Goal: Obtain resource: Obtain resource

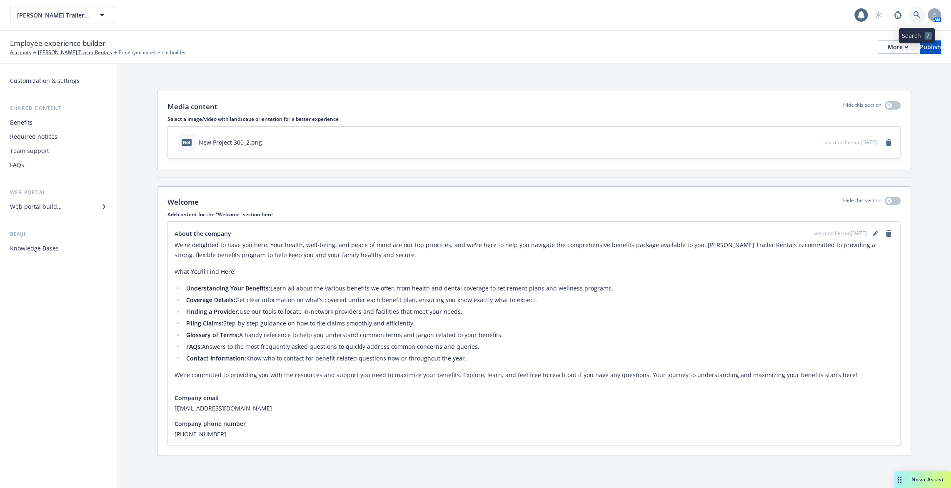
click at [914, 16] on icon at bounding box center [916, 14] width 7 height 7
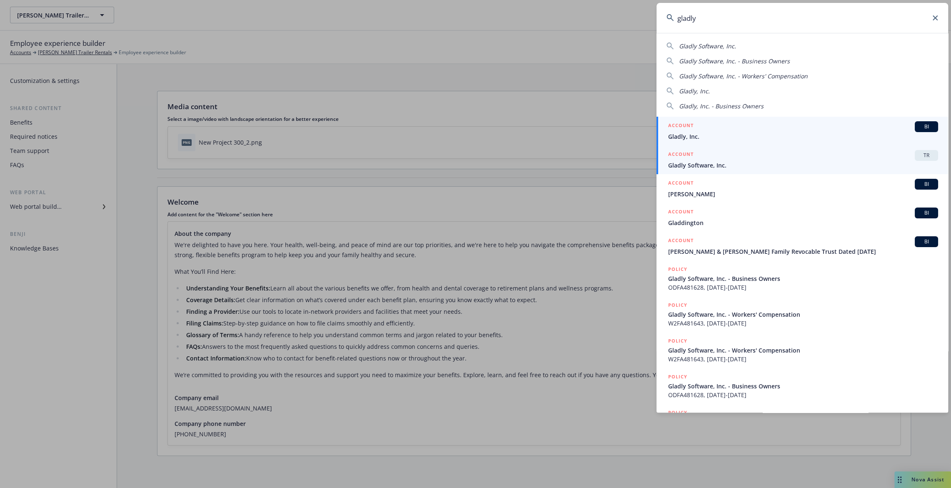
type input "gladly"
click at [766, 164] on span "Gladly Software, Inc." at bounding box center [803, 165] width 270 height 9
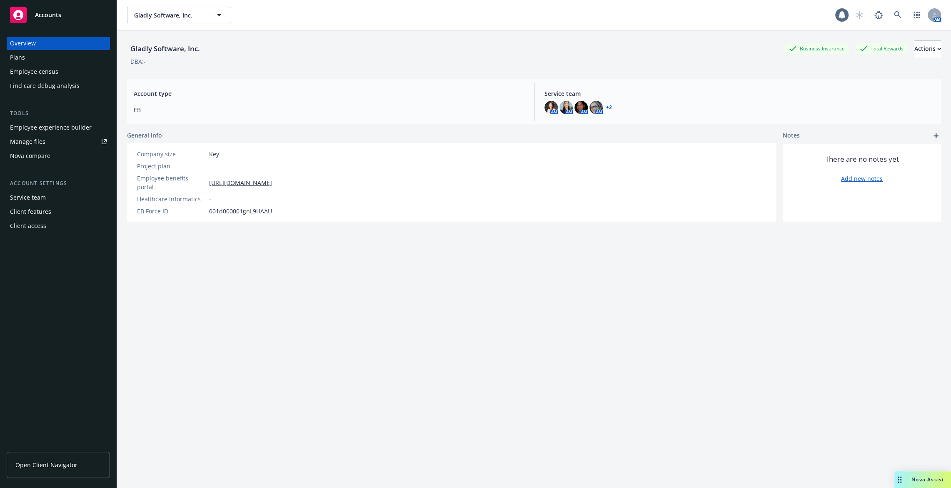
click at [97, 129] on div "Employee experience builder" at bounding box center [58, 127] width 97 height 13
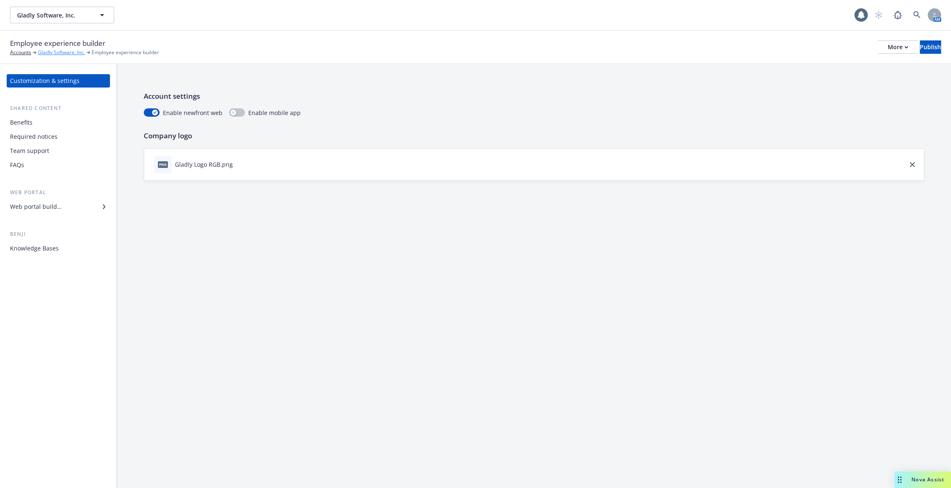
click at [65, 54] on link "Gladly Software, Inc." at bounding box center [61, 52] width 47 height 7
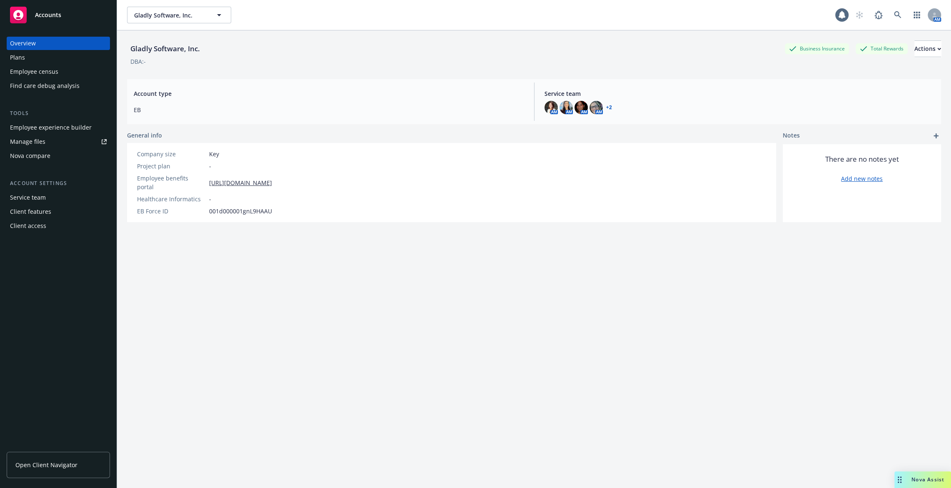
click at [53, 57] on div "Plans" at bounding box center [58, 57] width 97 height 13
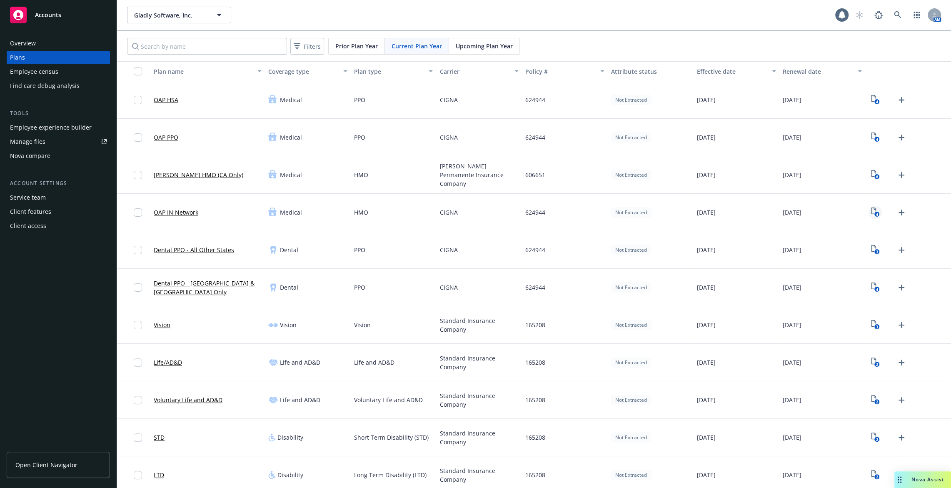
click at [873, 209] on icon "4" at bounding box center [875, 212] width 9 height 10
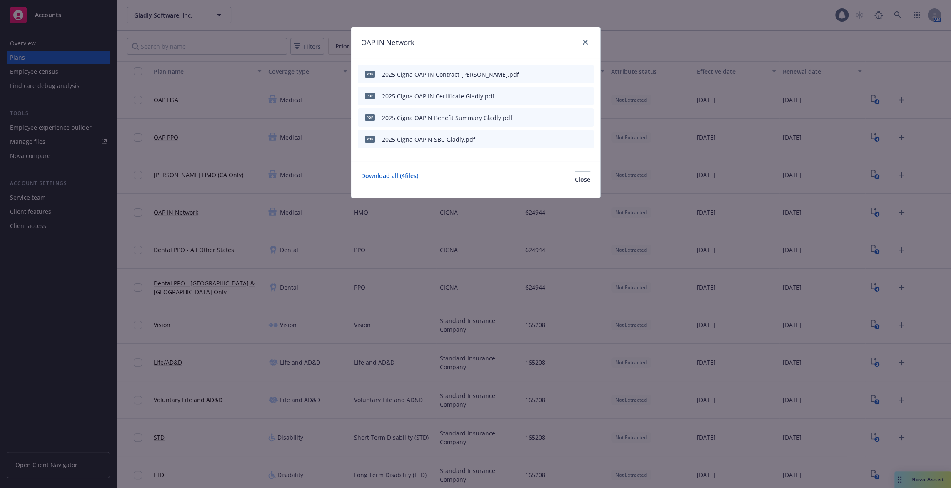
click at [573, 117] on icon "preview file" at bounding box center [572, 117] width 7 height 6
click at [571, 119] on icon "preview file" at bounding box center [572, 117] width 7 height 6
